Goal: Answer question/provide support

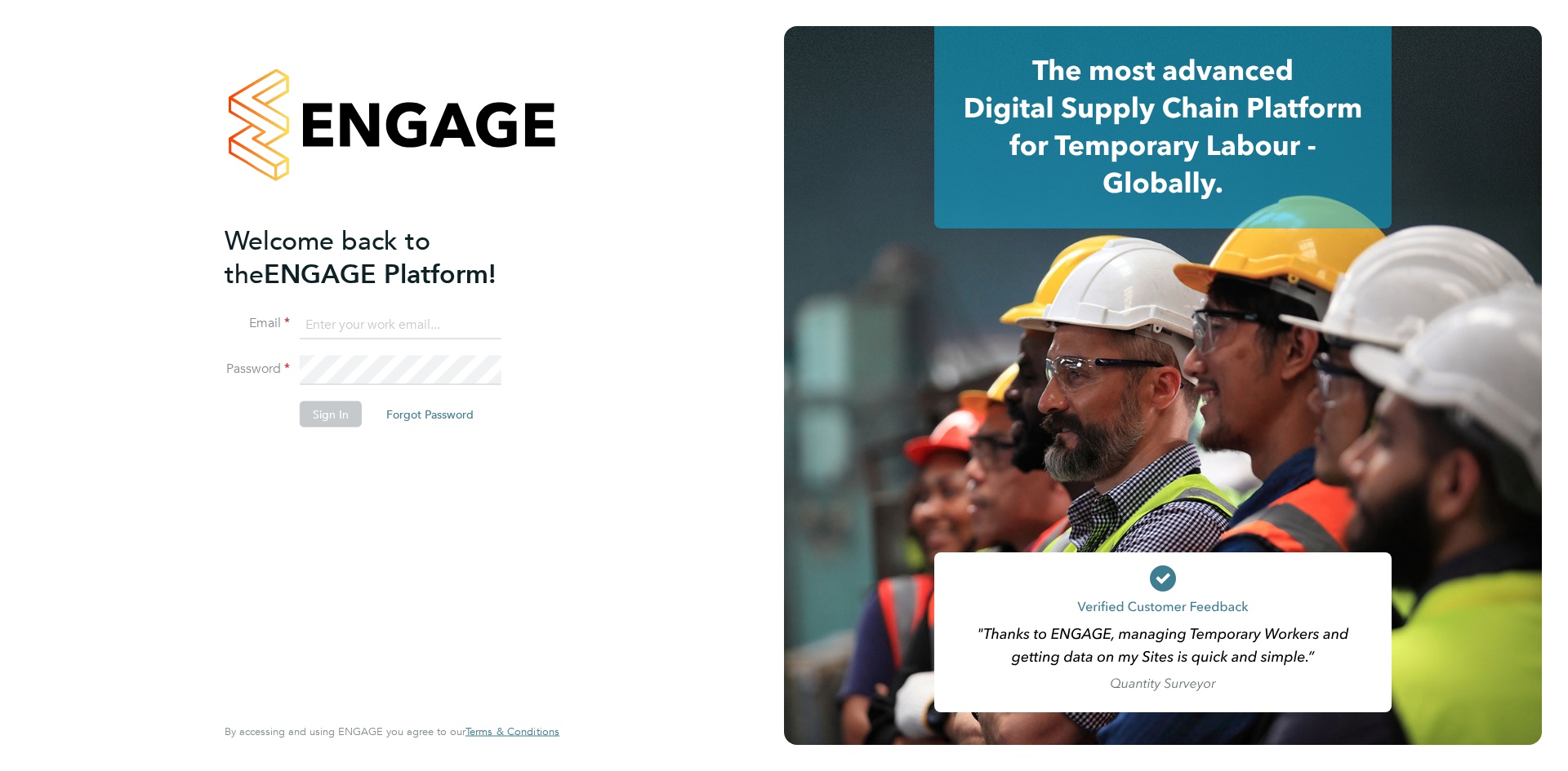
type input "[EMAIL_ADDRESS][PERSON_NAME][PERSON_NAME][DOMAIN_NAME]"
click at [338, 420] on button "Sign In" at bounding box center [331, 414] width 62 height 26
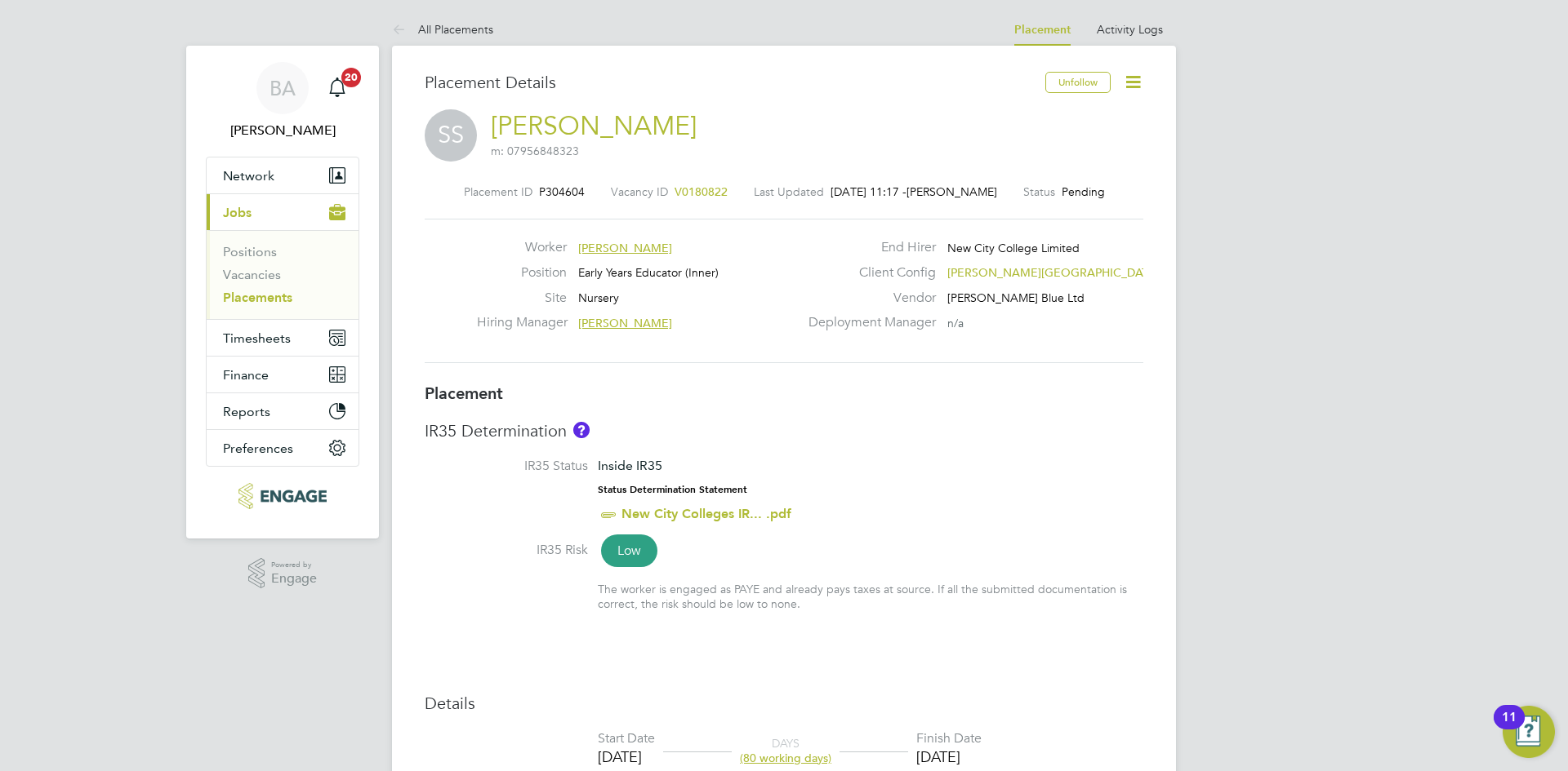
click at [1136, 81] on icon at bounding box center [1133, 82] width 20 height 20
click at [612, 251] on span "[PERSON_NAME]" at bounding box center [625, 249] width 94 height 15
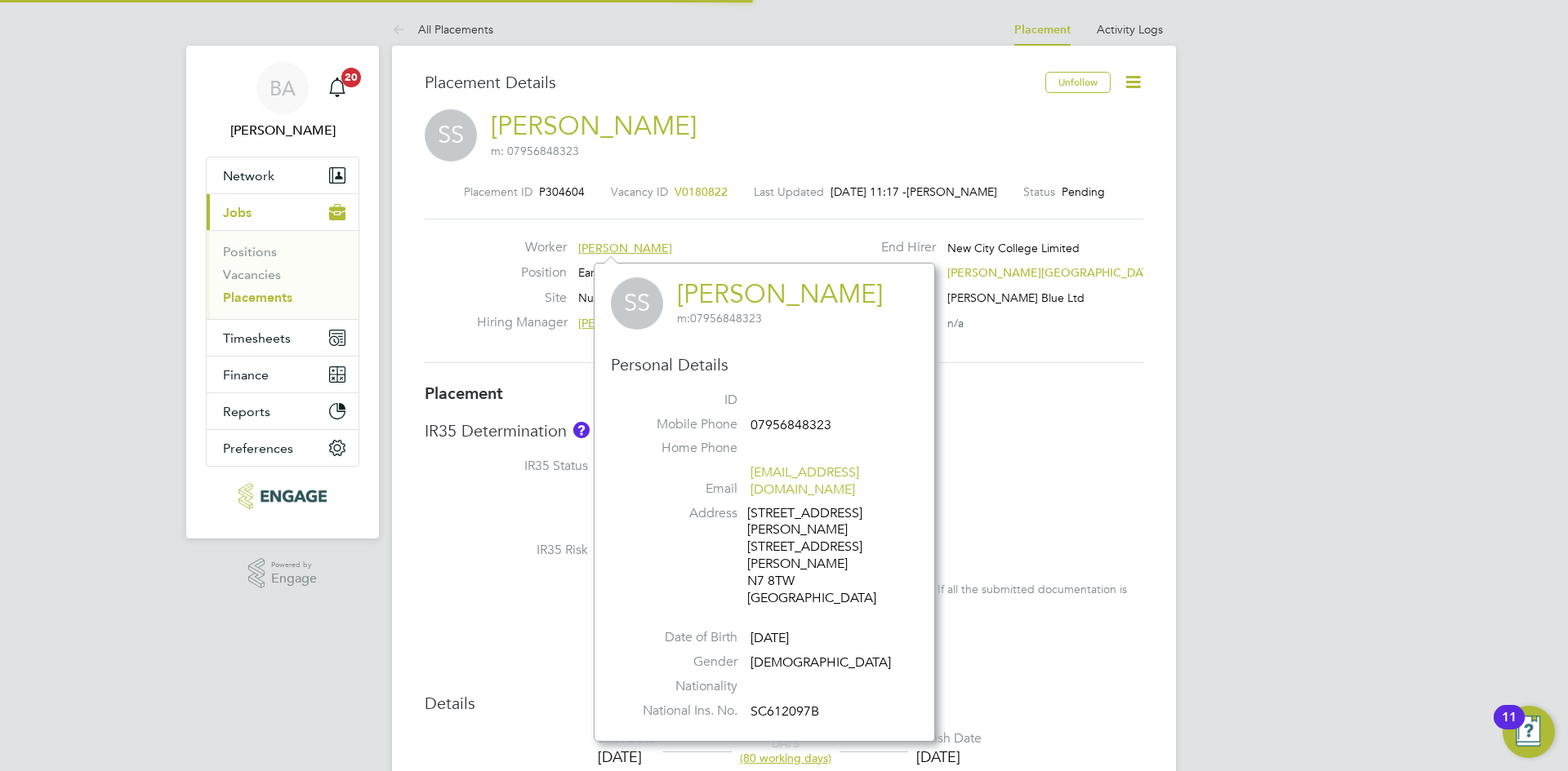
scroll to position [16, 79]
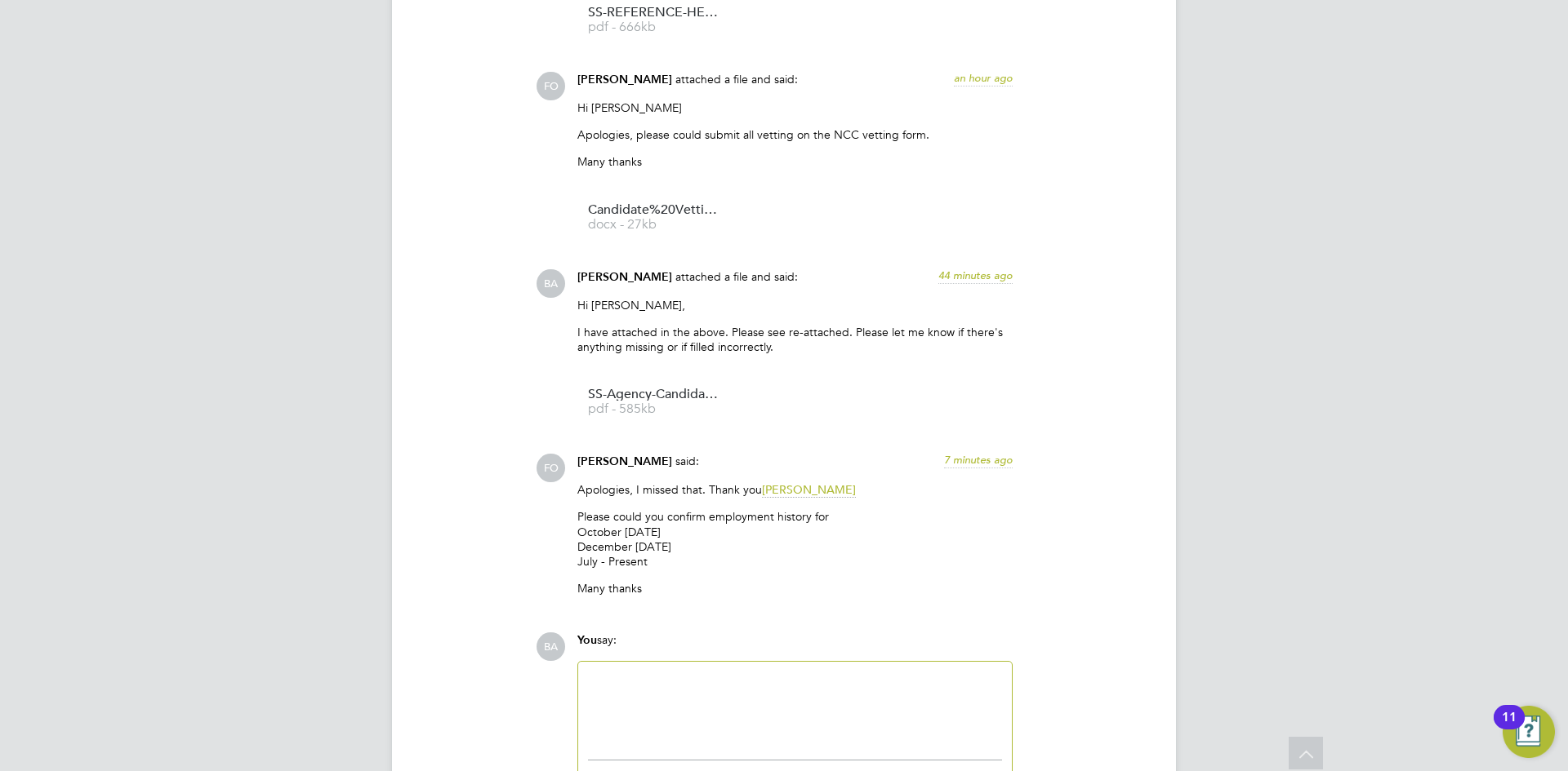
scroll to position [2203, 0]
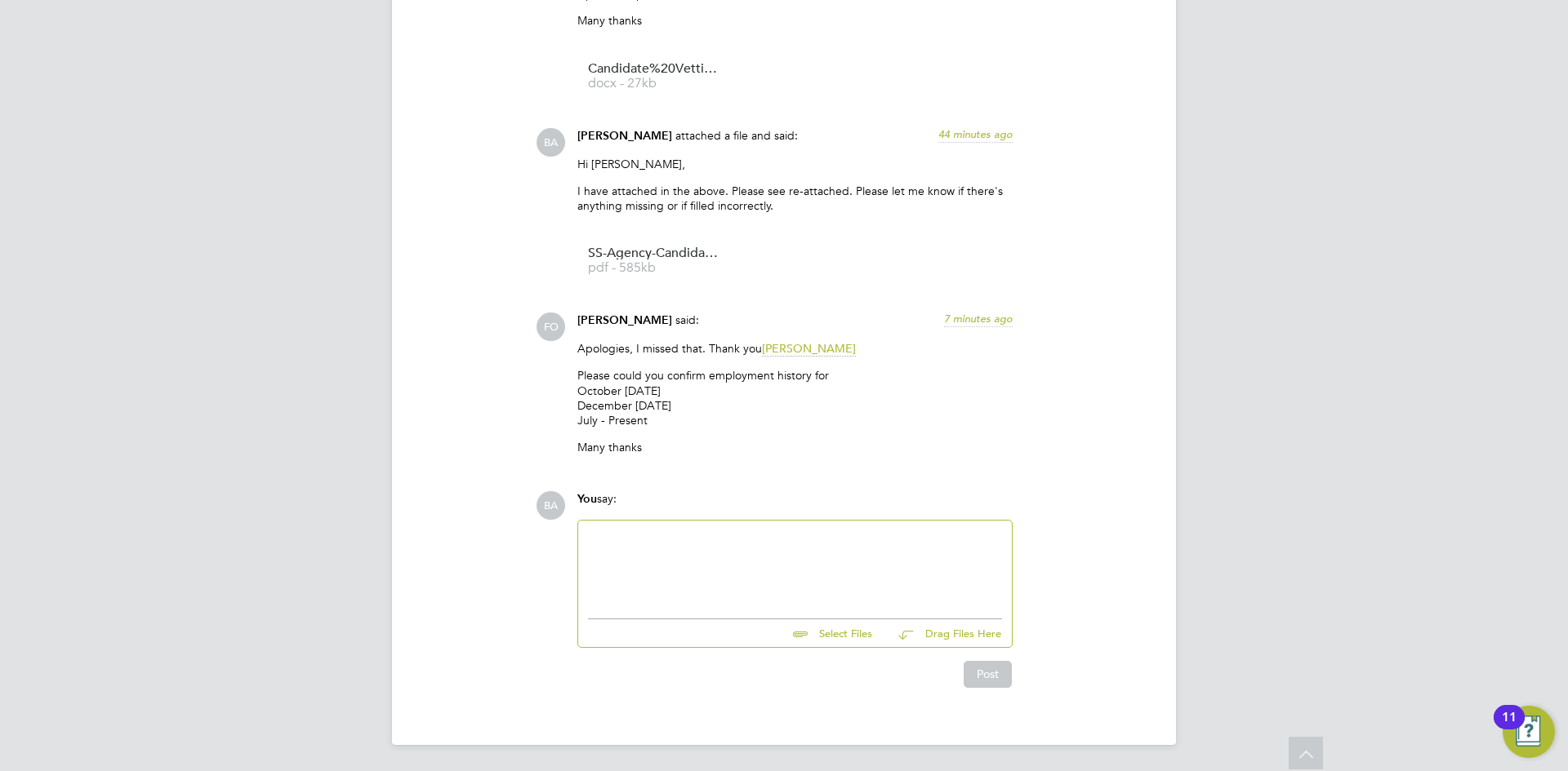
click at [740, 553] on div at bounding box center [795, 566] width 414 height 70
drag, startPoint x: 652, startPoint y: 423, endPoint x: 569, endPoint y: 375, distance: 95.9
click at [569, 375] on div "FO [PERSON_NAME] said: 8 minutes ago Apologies, I missed that. Thank you [PERSO…" at bounding box center [839, 389] width 607 height 154
copy p "Please could you confirm employment history for [DATE] - April [DATE] - April […"
click at [1026, 439] on div "FO [PERSON_NAME] said: 8 minutes ago Apologies, I missed that. Thank you [PERSO…" at bounding box center [839, 389] width 607 height 154
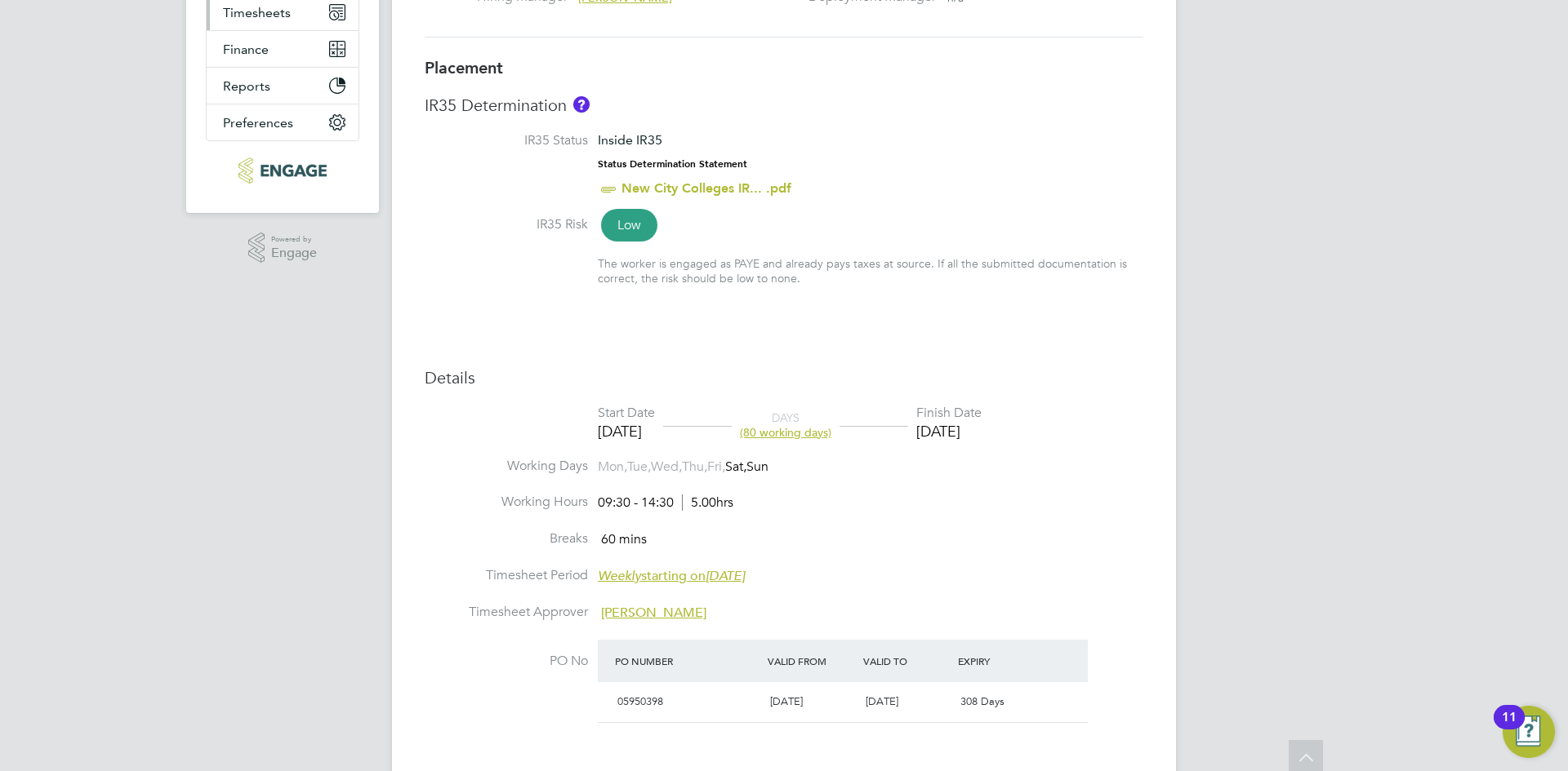
scroll to position [0, 0]
